Goal: Navigation & Orientation: Find specific page/section

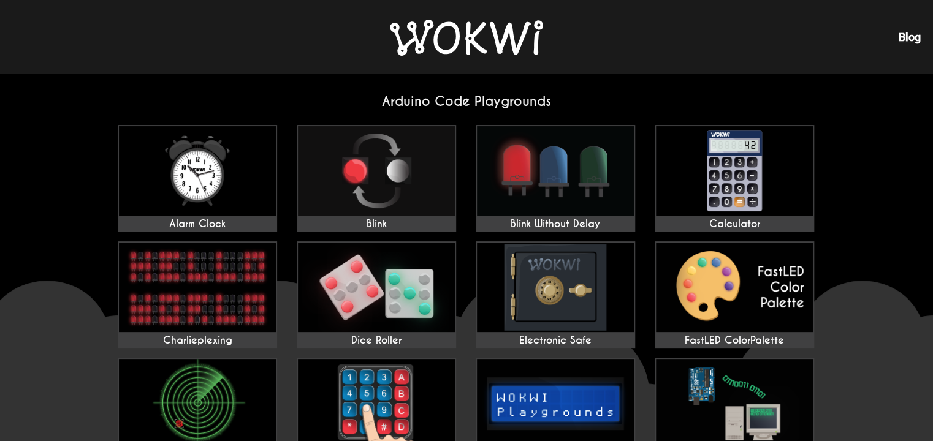
click at [408, 17] on div "Blog" at bounding box center [466, 37] width 933 height 74
click at [407, 28] on img at bounding box center [466, 38] width 153 height 36
click at [419, 53] on img at bounding box center [466, 38] width 153 height 36
click at [420, 53] on img at bounding box center [466, 38] width 153 height 36
click at [427, 50] on img at bounding box center [466, 38] width 153 height 36
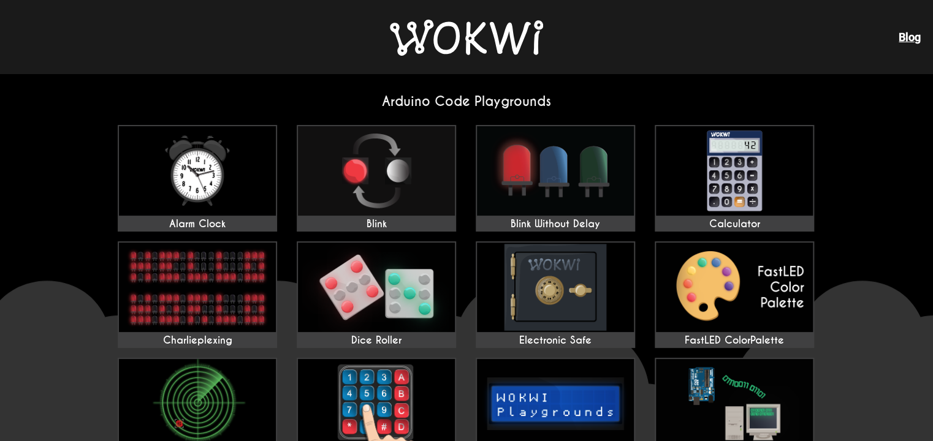
click at [427, 50] on img at bounding box center [466, 38] width 153 height 36
